Goal: Task Accomplishment & Management: Use online tool/utility

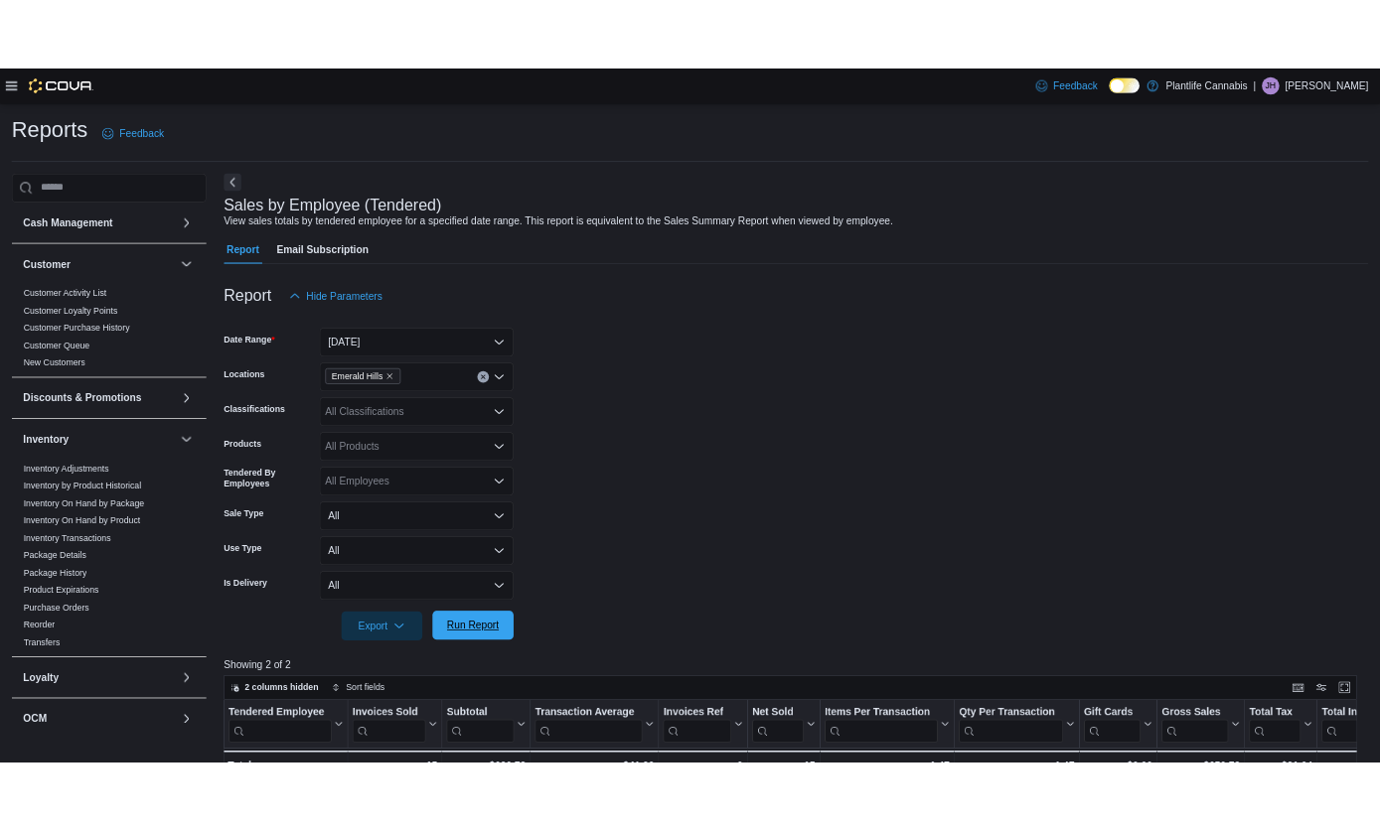
scroll to position [645, 0]
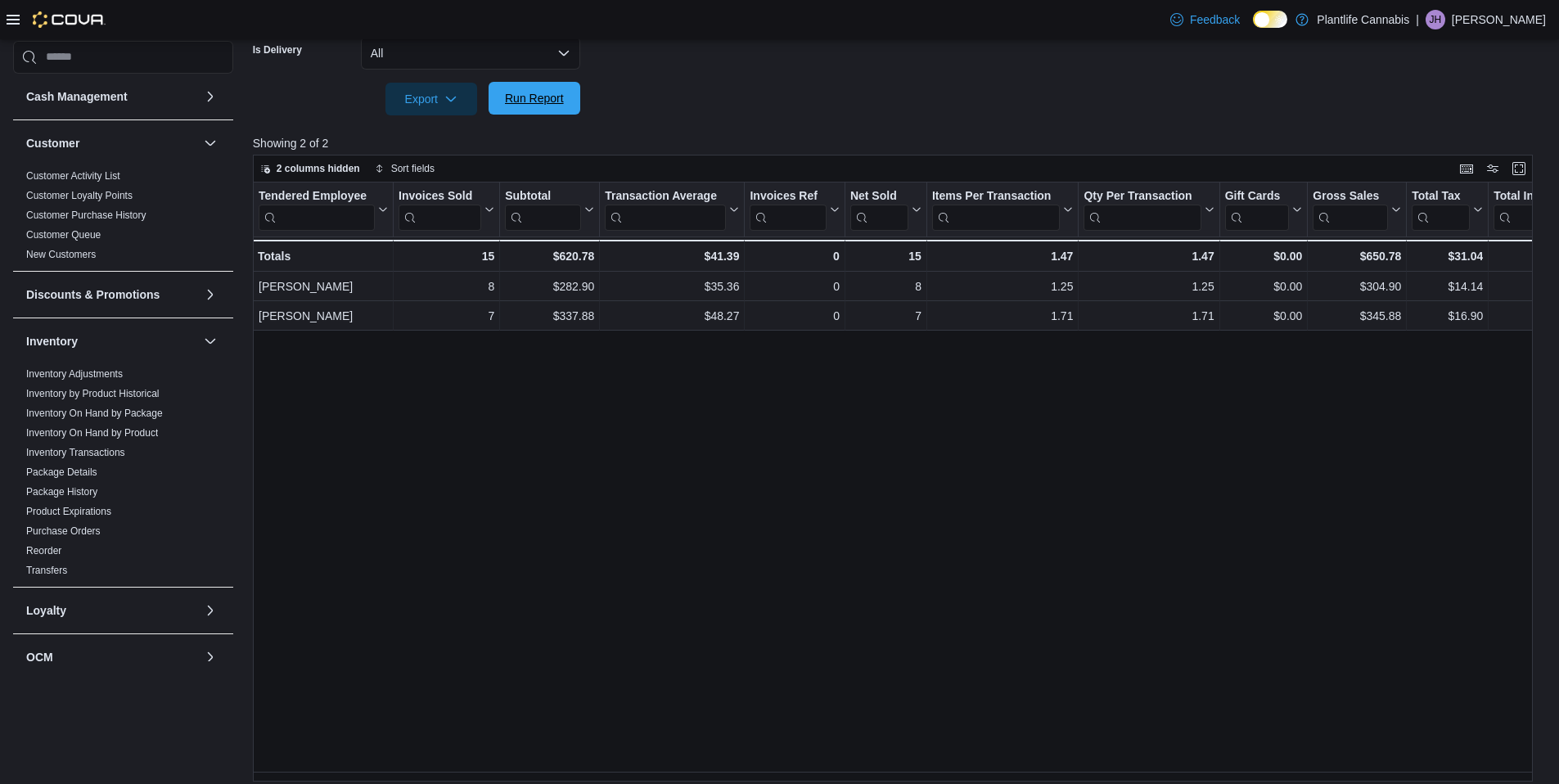
click at [538, 100] on span "Run Report" at bounding box center [535, 98] width 59 height 16
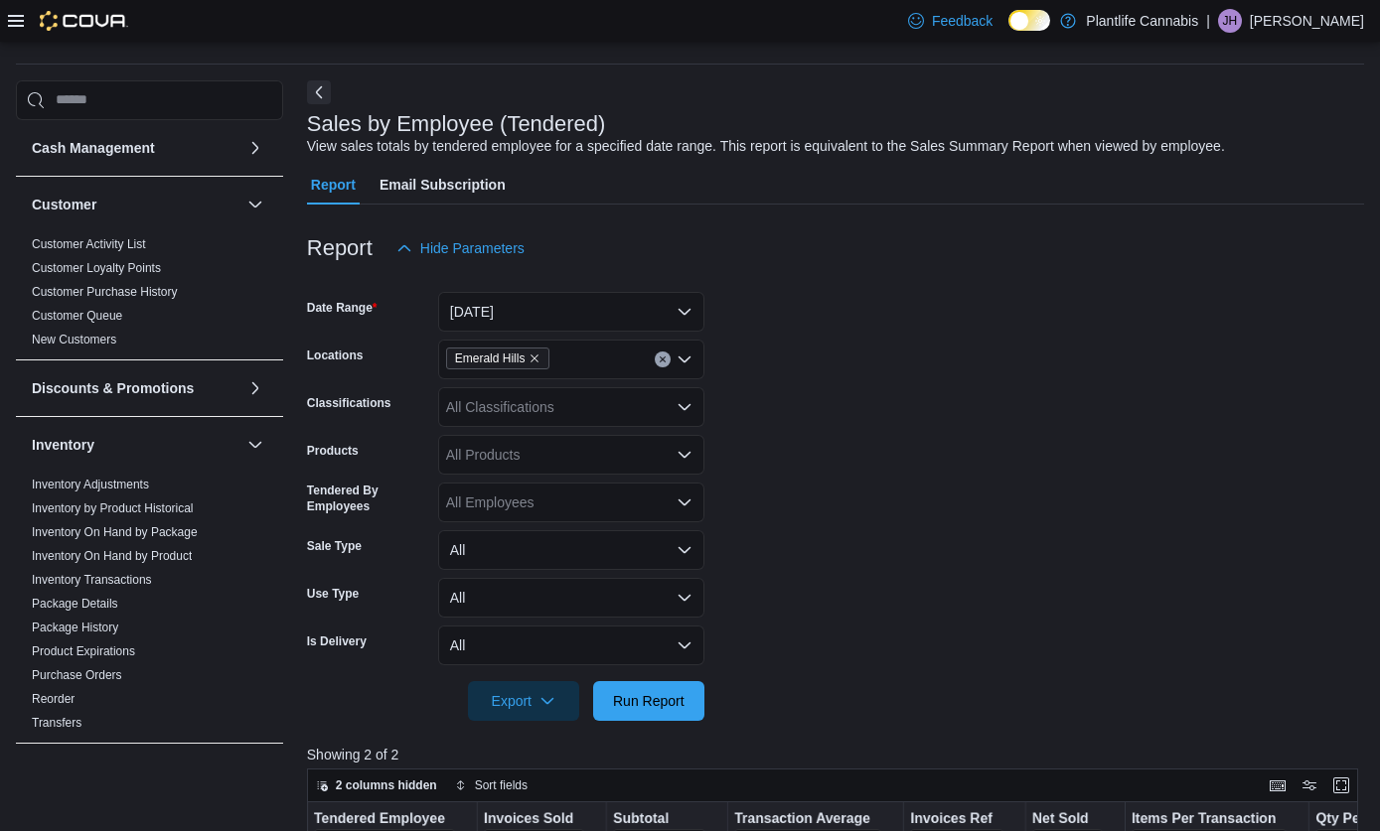
scroll to position [47, 0]
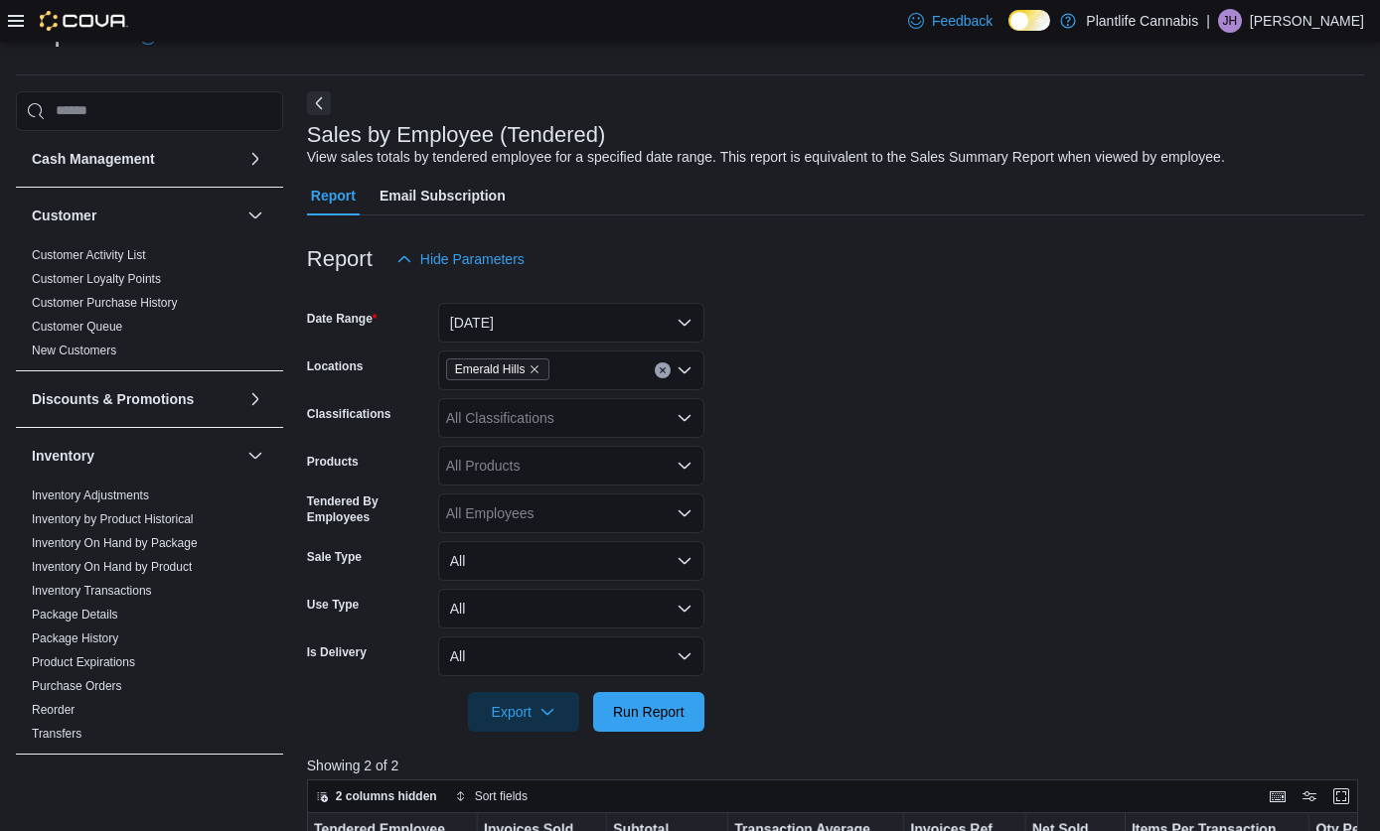
click at [547, 413] on div "All Classifications" at bounding box center [571, 418] width 266 height 40
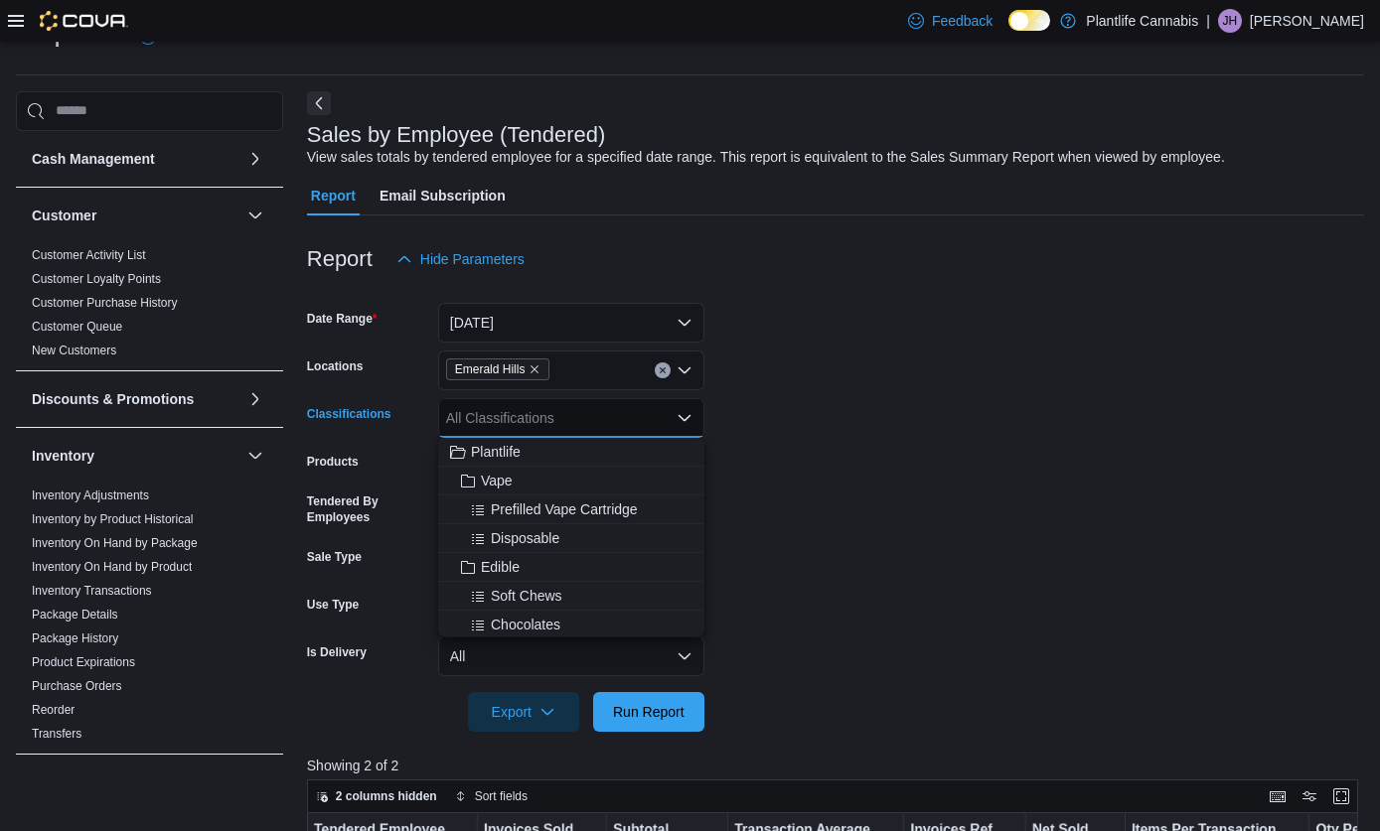
click at [547, 413] on div "All Classifications" at bounding box center [571, 418] width 266 height 40
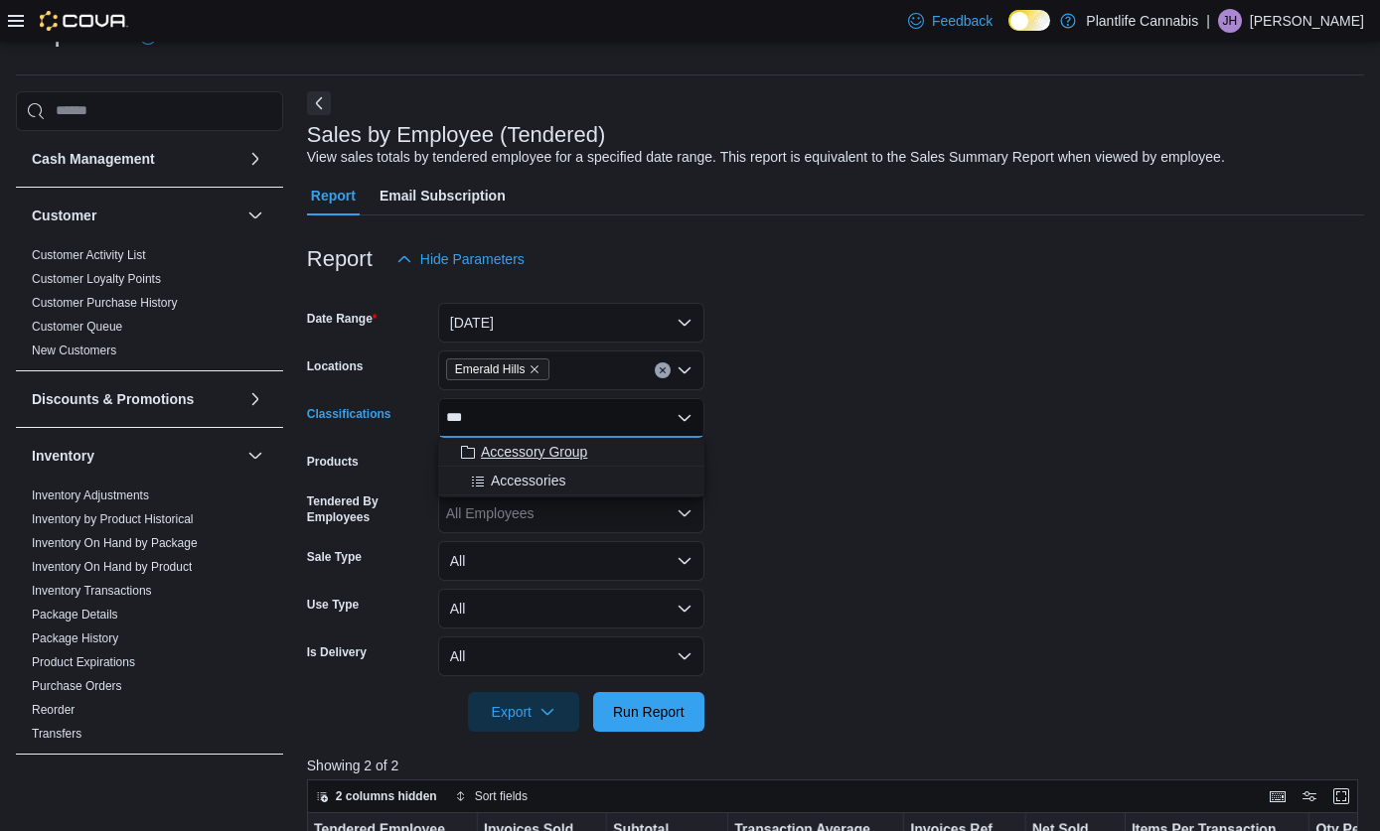
type input "***"
click at [566, 456] on span "Accessory Group" at bounding box center [534, 452] width 106 height 20
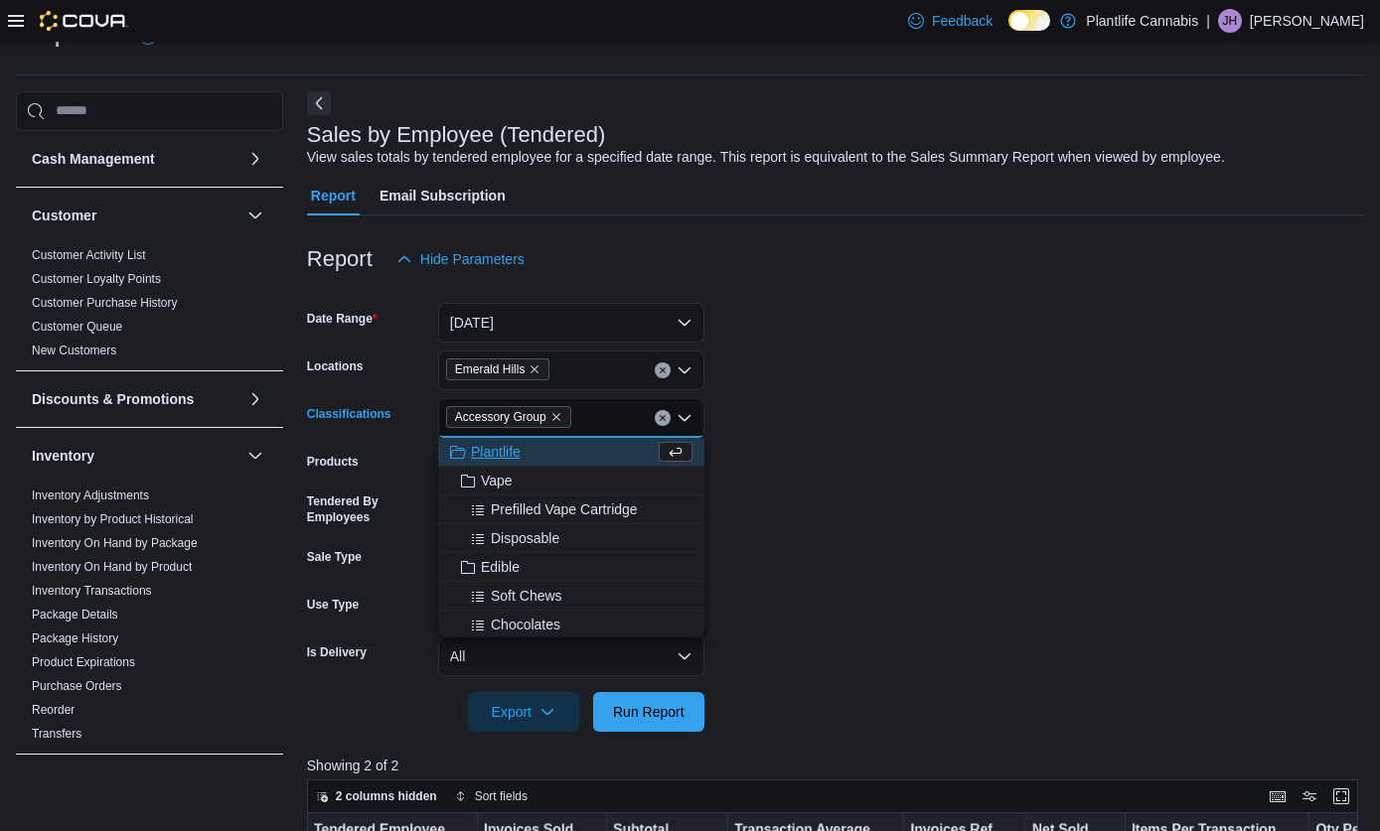
click at [918, 552] on form "Date Range [DATE] Locations [GEOGRAPHIC_DATA] Classifications Accessory Group C…" at bounding box center [835, 505] width 1057 height 453
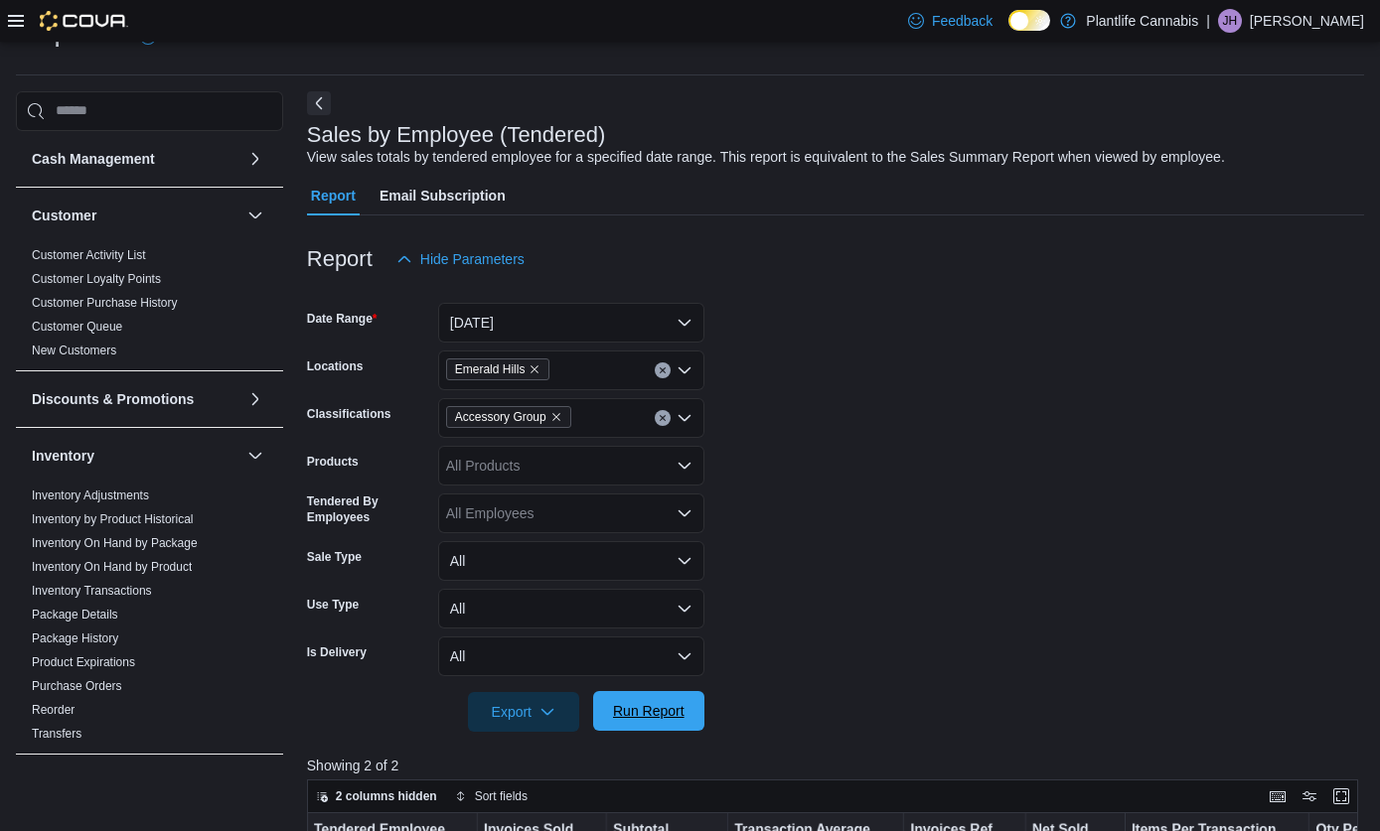
click at [646, 718] on span "Run Report" at bounding box center [649, 711] width 72 height 20
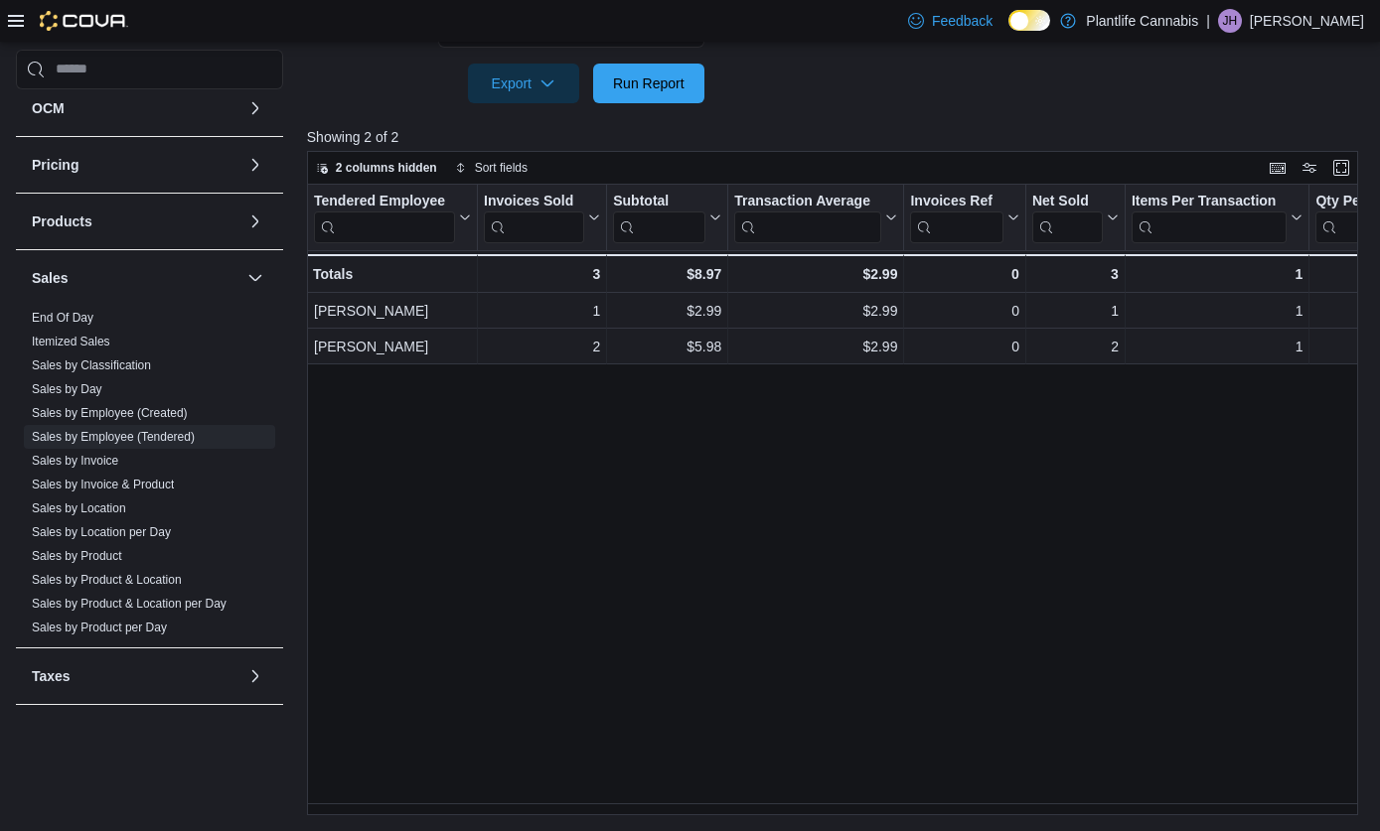
scroll to position [693, 0]
click at [91, 460] on link "Sales by Invoice" at bounding box center [75, 457] width 86 height 14
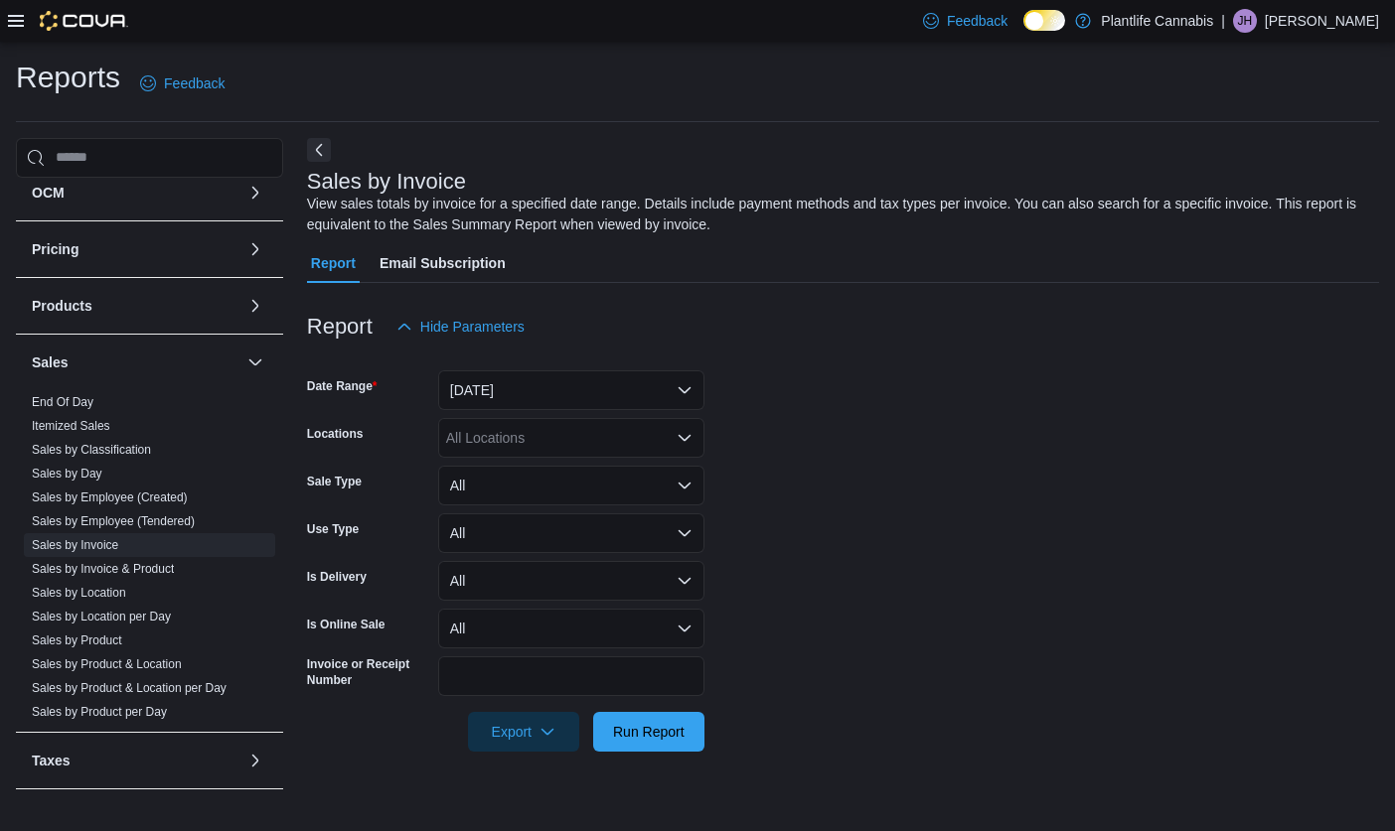
click at [560, 412] on form "Date Range [DATE] Locations All Locations Sale Type All Use Type All Is Deliver…" at bounding box center [843, 549] width 1072 height 405
click at [560, 390] on button "[DATE]" at bounding box center [571, 391] width 266 height 40
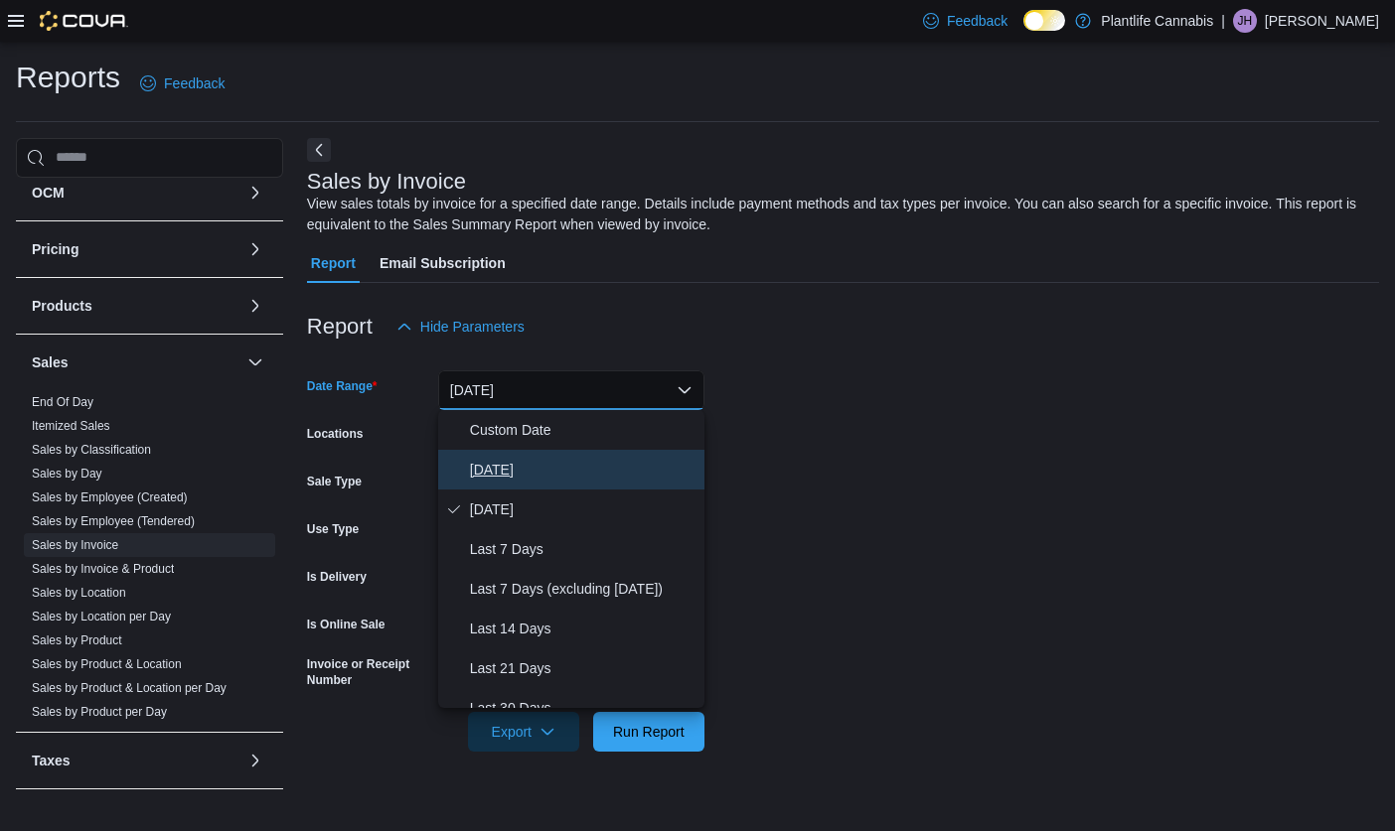
click at [529, 475] on span "[DATE]" at bounding box center [583, 470] width 226 height 24
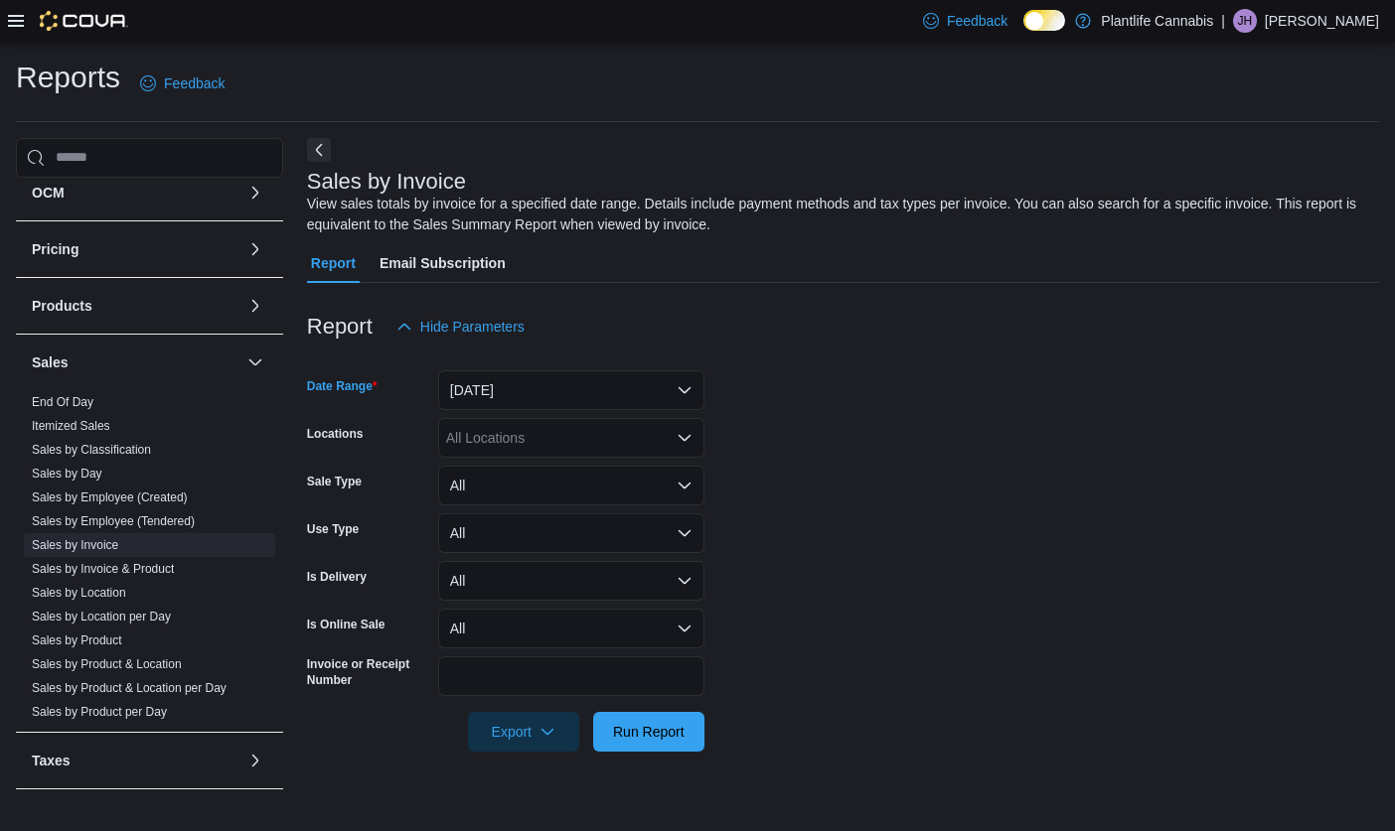
click at [543, 438] on div "All Locations" at bounding box center [571, 438] width 266 height 40
type input "***"
click at [535, 471] on span "Emerald Hills" at bounding box center [531, 472] width 81 height 20
click at [869, 470] on form "Date Range [DATE] Locations [GEOGRAPHIC_DATA] Sale Type All Use Type All Is Del…" at bounding box center [843, 549] width 1072 height 405
click at [658, 733] on span "Run Report" at bounding box center [649, 731] width 72 height 20
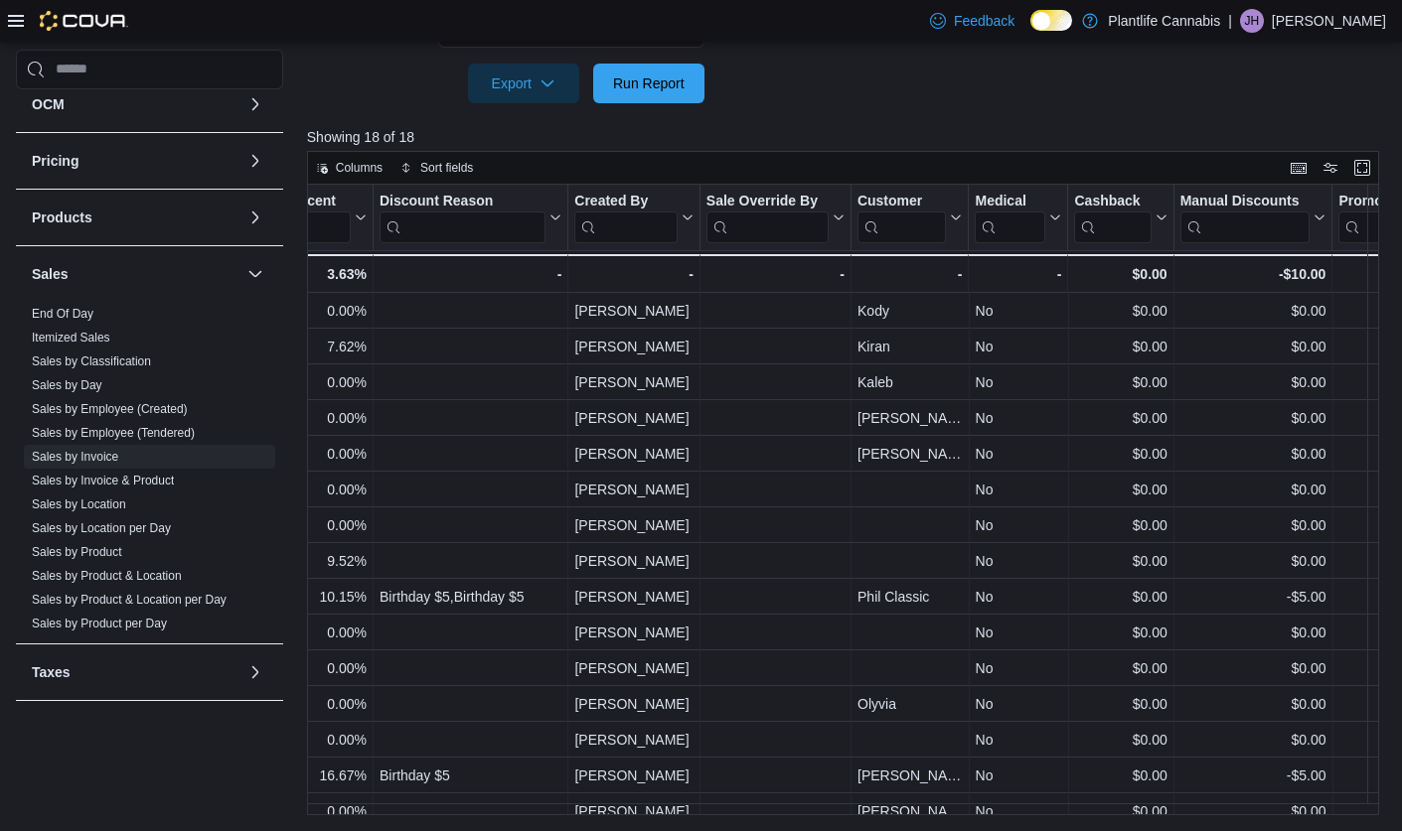
scroll to position [0, 2228]
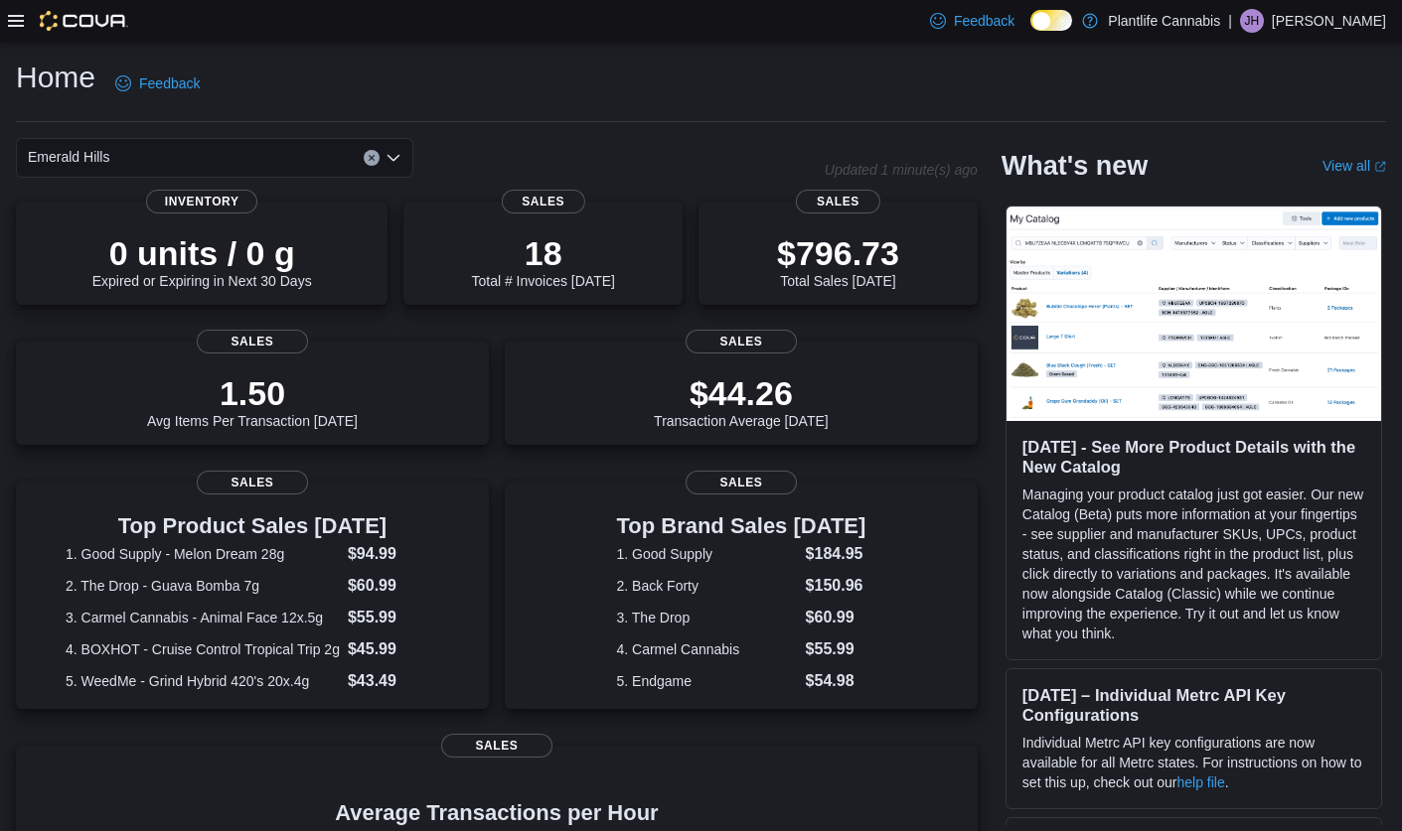
click at [20, 16] on icon at bounding box center [16, 21] width 16 height 16
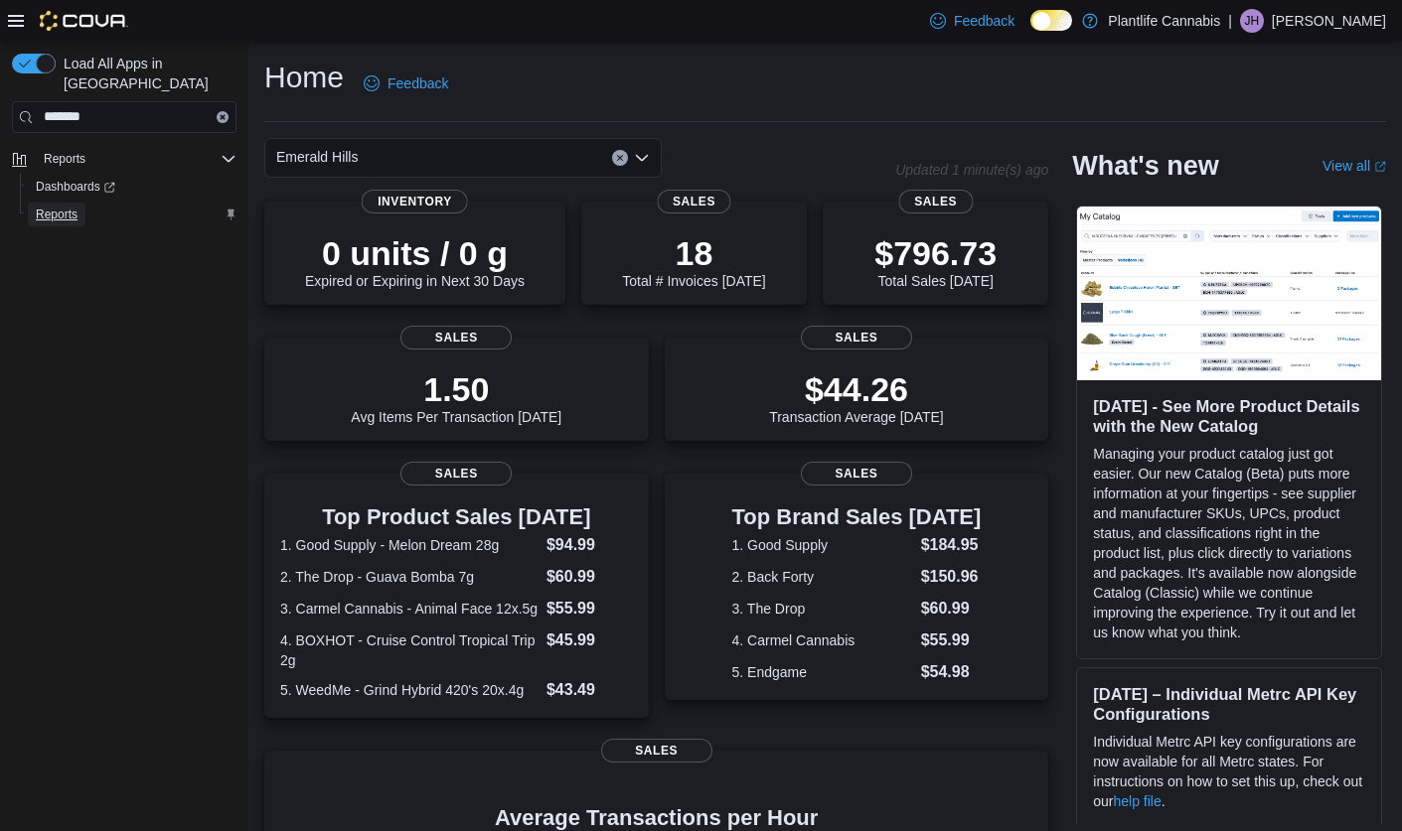
click at [67, 207] on span "Reports" at bounding box center [57, 215] width 42 height 16
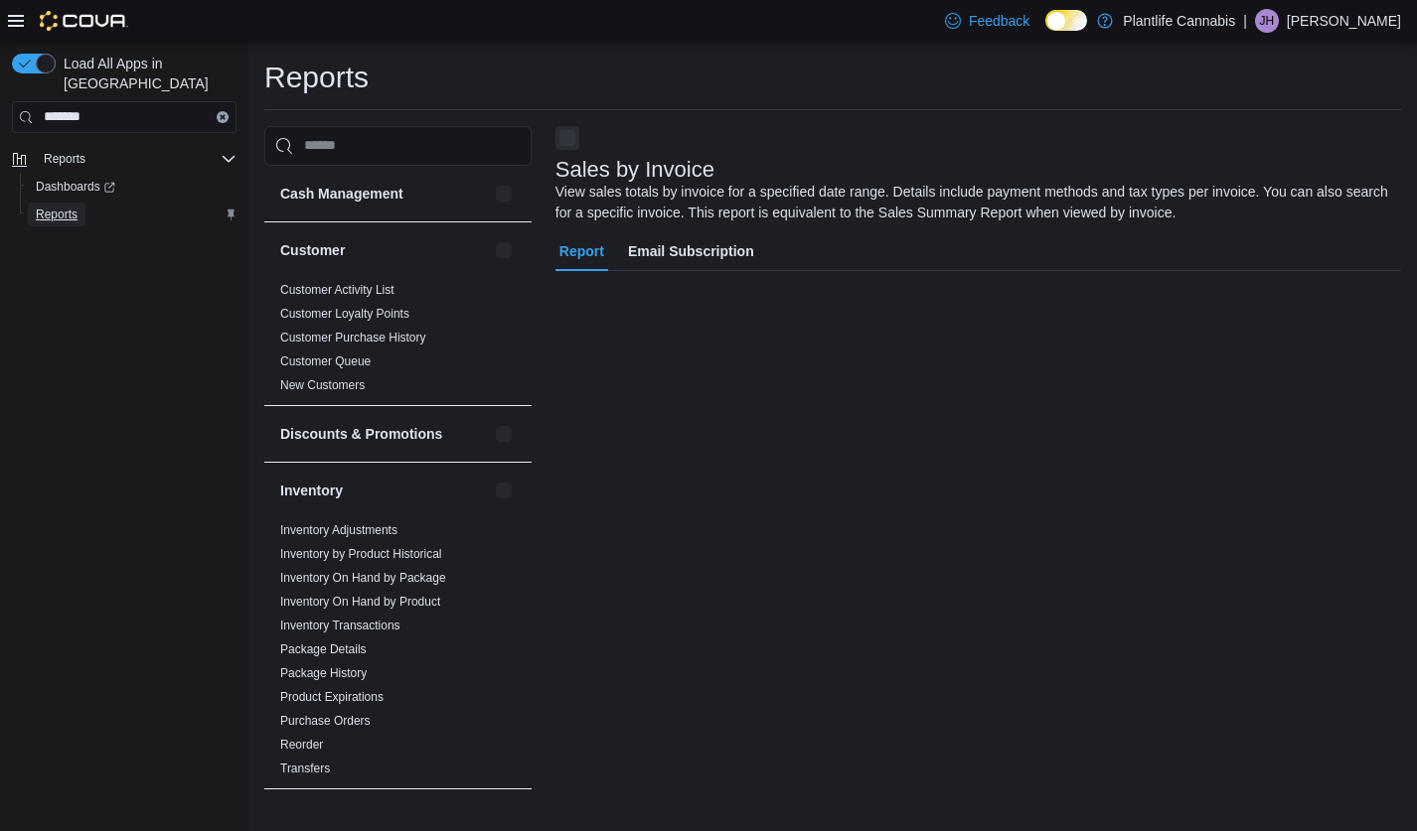
click at [67, 207] on span "Reports" at bounding box center [57, 215] width 42 height 16
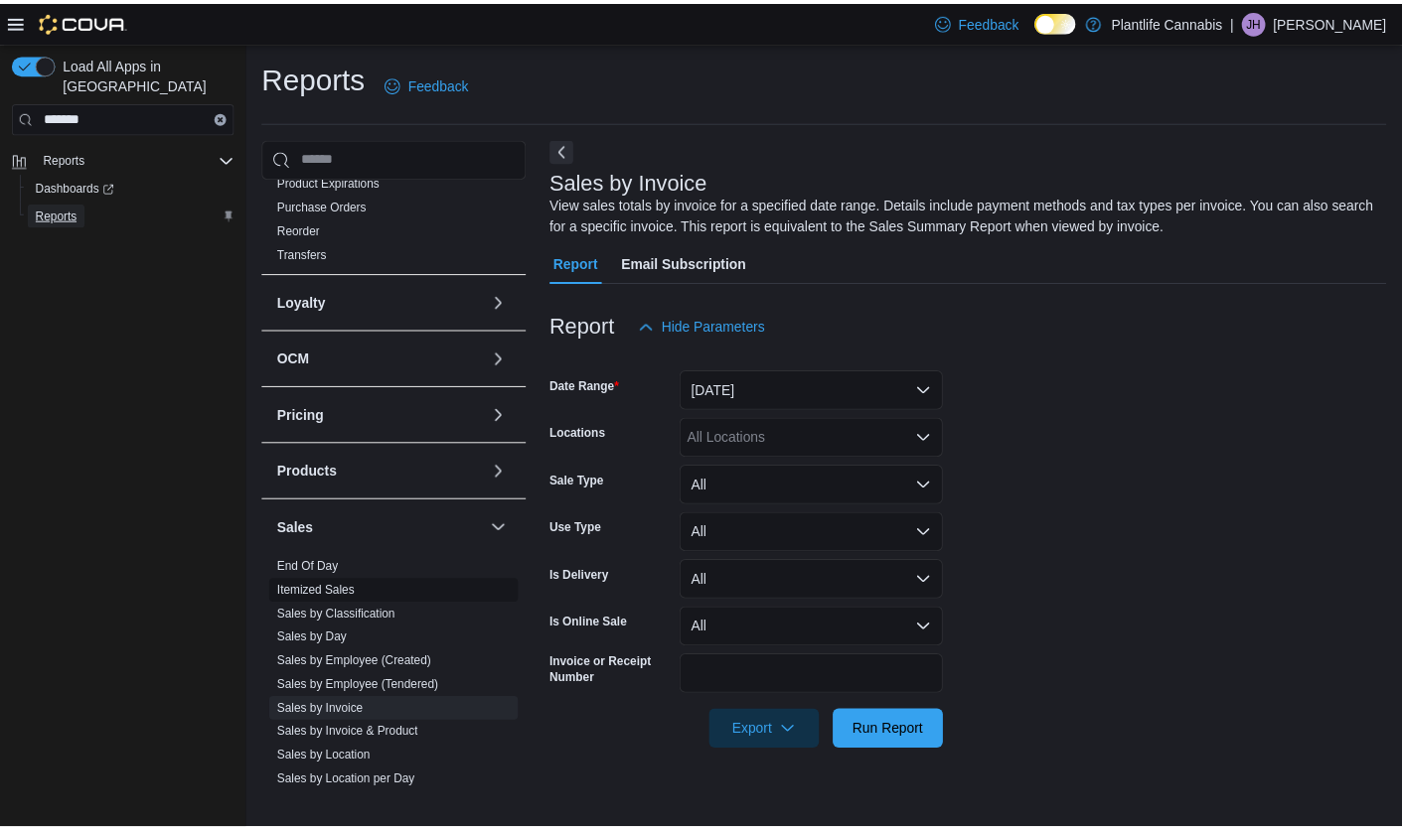
scroll to position [599, 0]
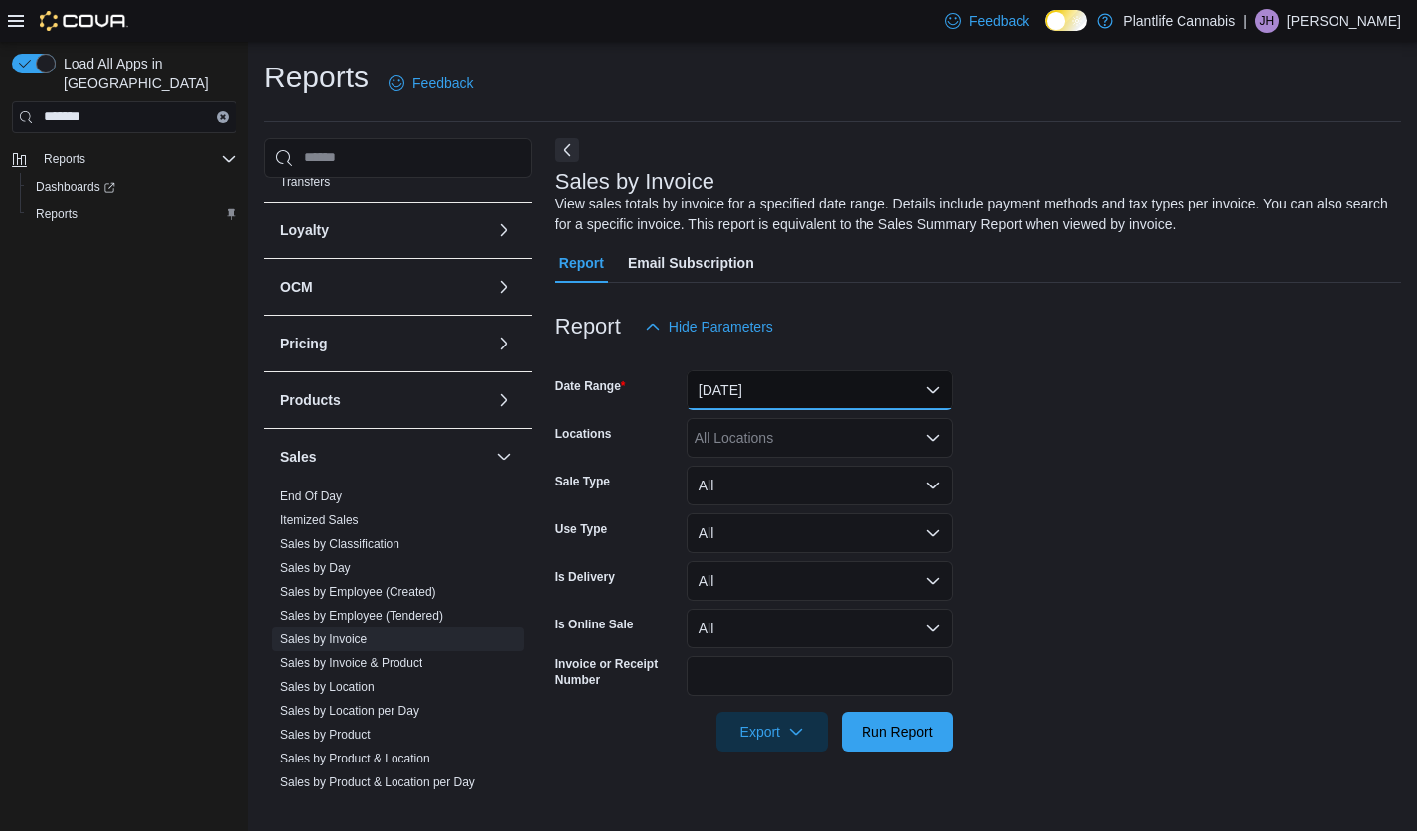
click at [780, 384] on button "[DATE]" at bounding box center [819, 391] width 266 height 40
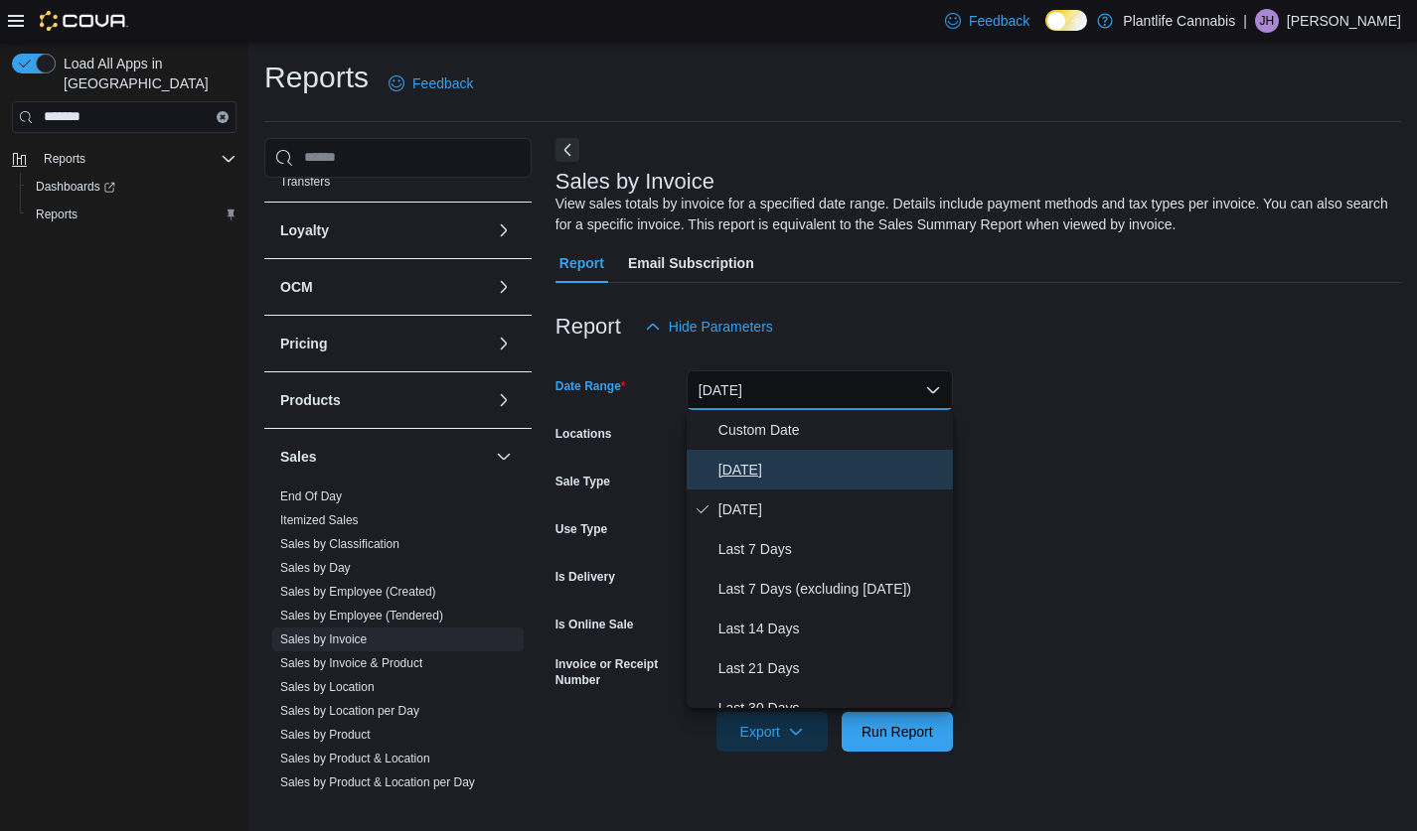
click at [751, 458] on span "[DATE]" at bounding box center [831, 470] width 226 height 24
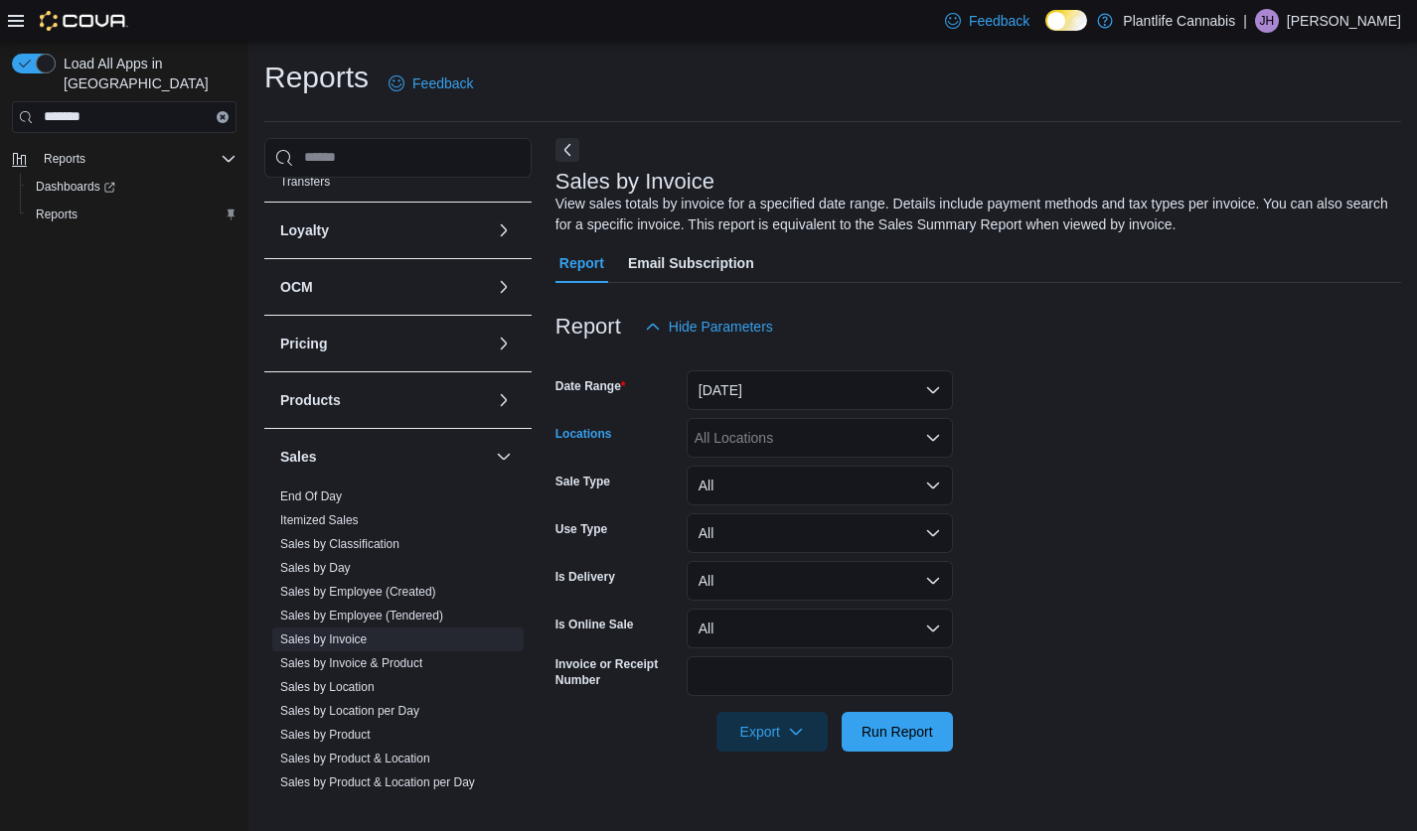
click at [763, 439] on div "All Locations" at bounding box center [819, 438] width 266 height 40
type input "***"
click at [780, 473] on span "Emerald Hills" at bounding box center [779, 472] width 81 height 20
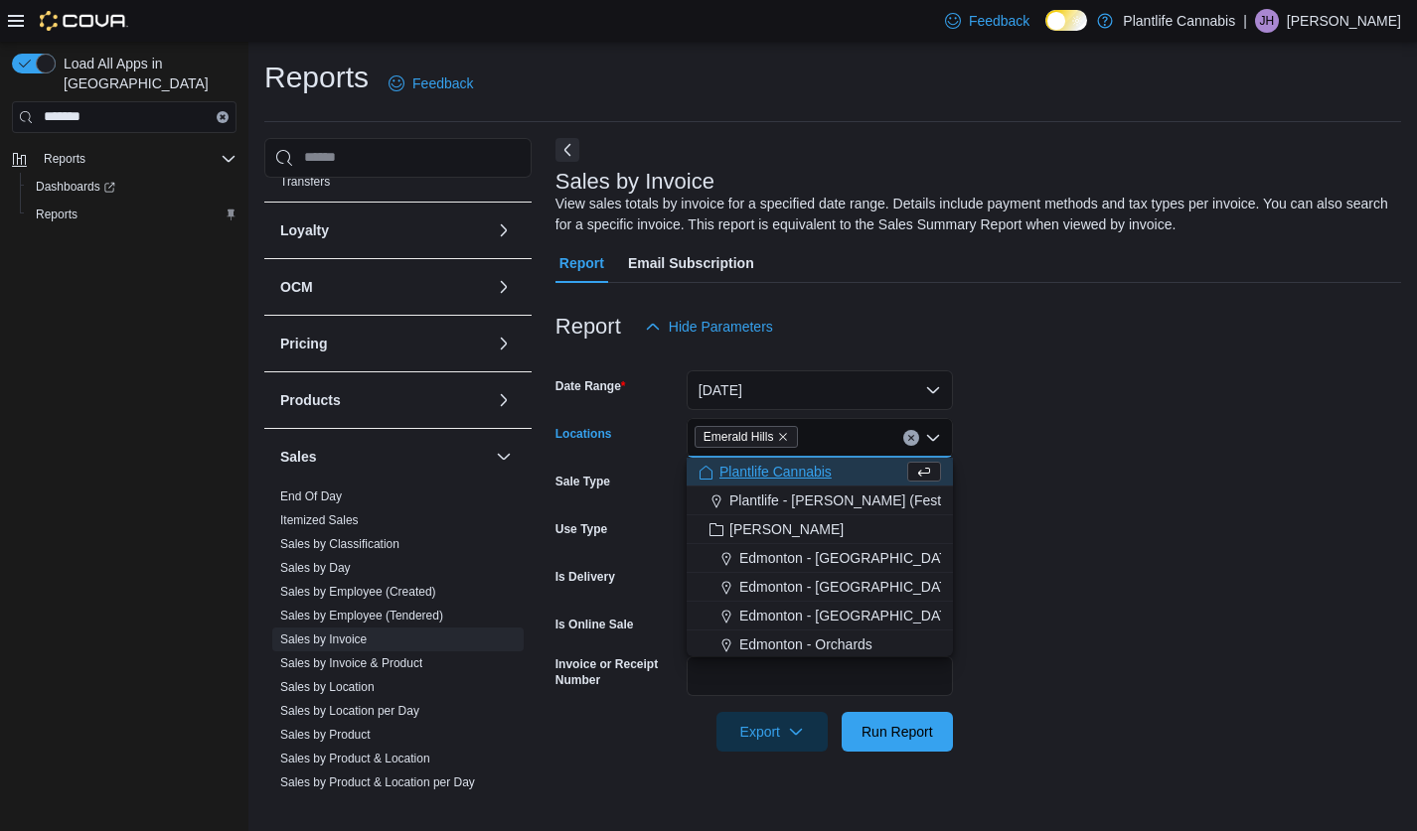
click at [1194, 561] on form "Date Range Today Locations Emerald Hills Combo box. Selected. Emerald Hills. Pr…" at bounding box center [977, 549] width 845 height 405
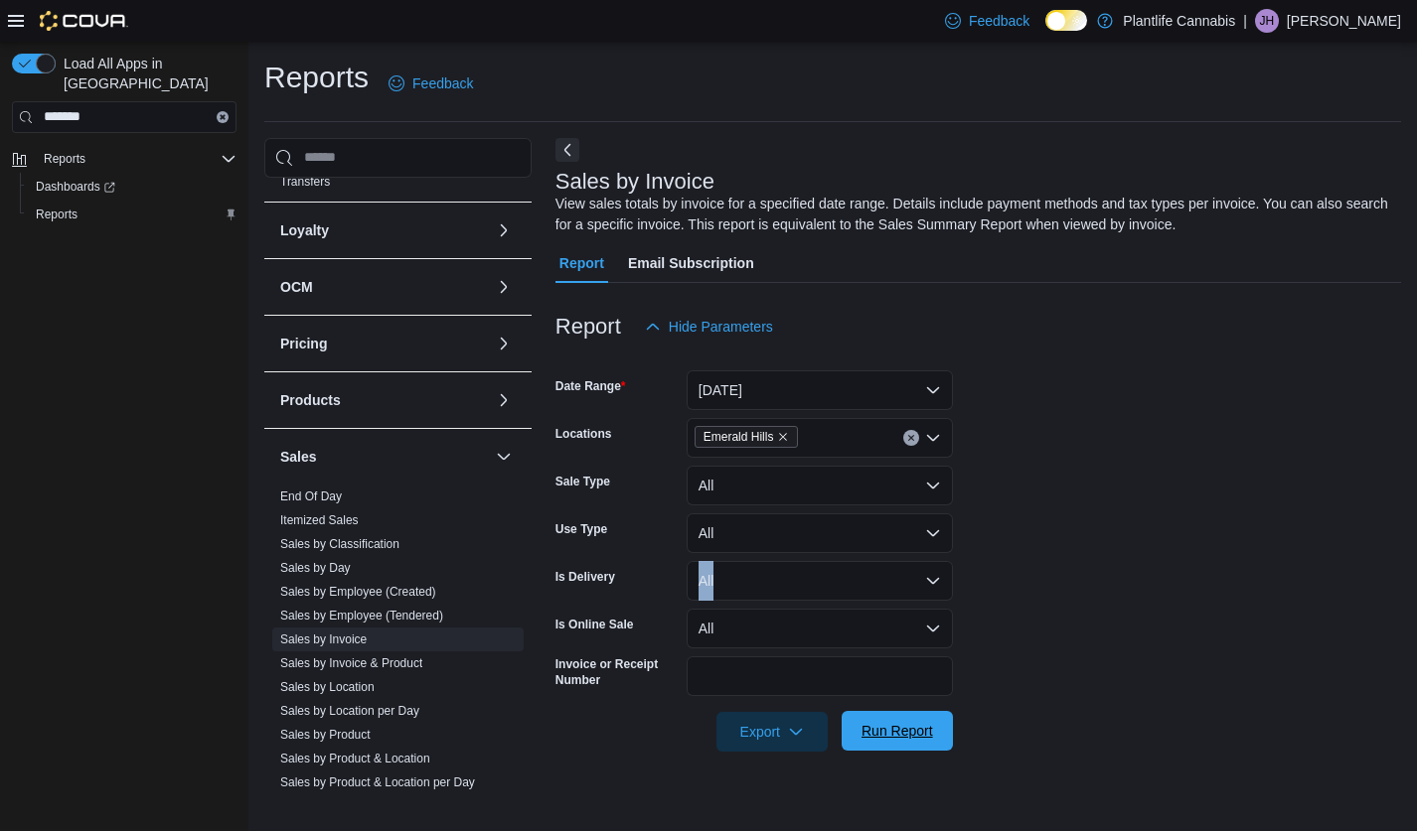
click at [887, 727] on span "Run Report" at bounding box center [897, 731] width 72 height 20
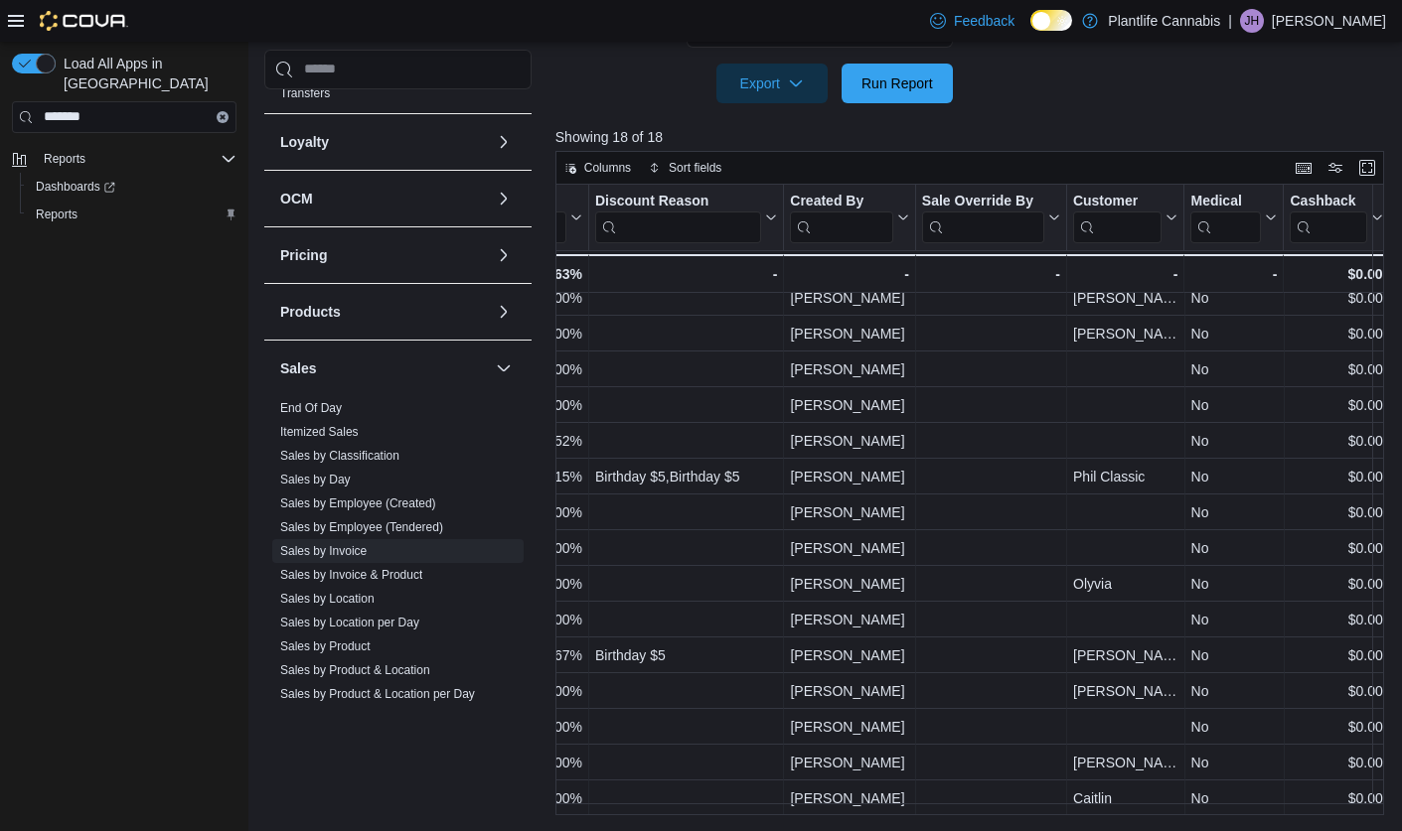
scroll to position [131, 2257]
